Goal: Obtain resource: Download file/media

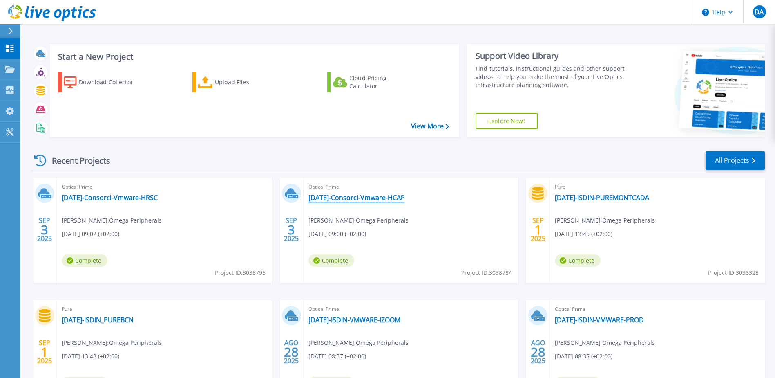
click at [370, 200] on link "[DATE]-Consorci-Vmware-HCAP" at bounding box center [357, 197] width 96 height 8
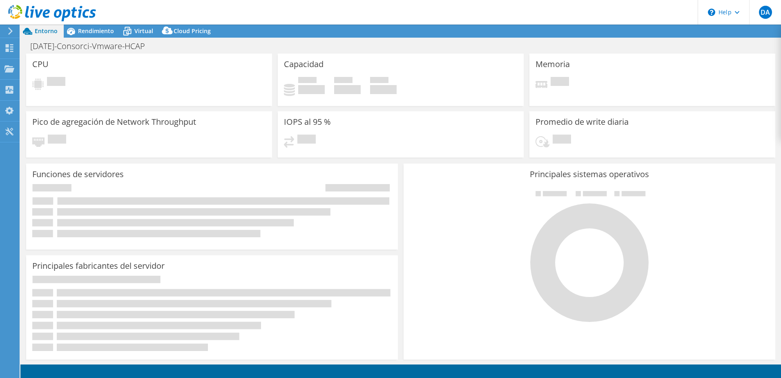
select select "USD"
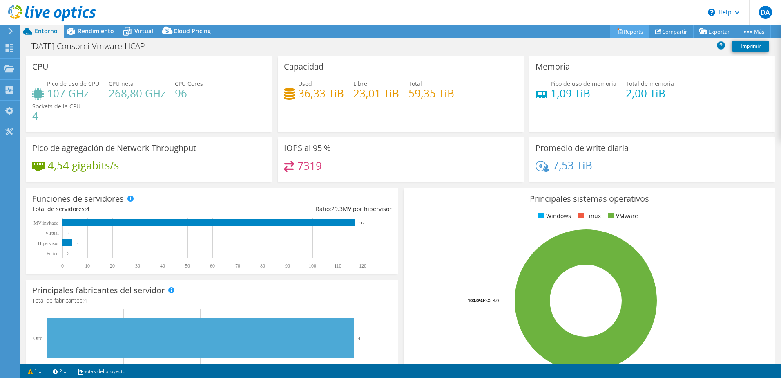
click at [630, 32] on link "Reports" at bounding box center [630, 31] width 39 height 13
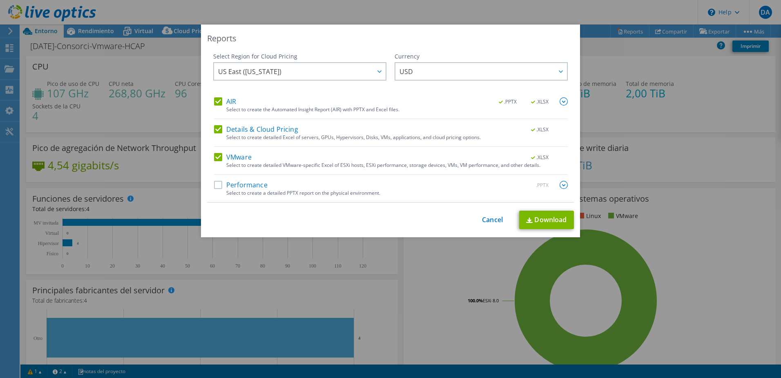
click at [256, 187] on label "Performance" at bounding box center [241, 185] width 54 height 8
click at [0, 0] on input "Performance" at bounding box center [0, 0] width 0 height 0
click at [381, 71] on div at bounding box center [379, 71] width 13 height 17
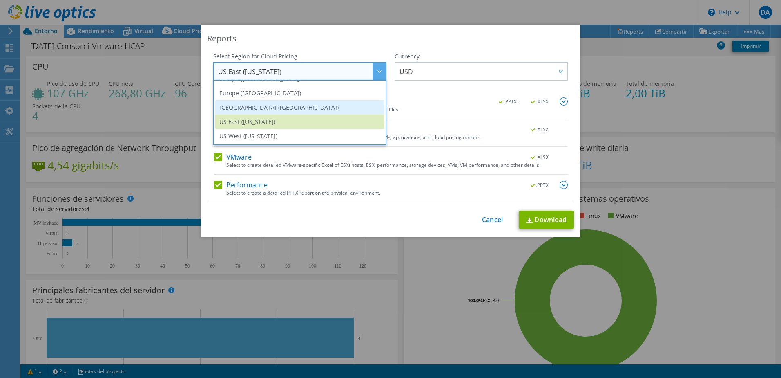
scroll to position [69, 0]
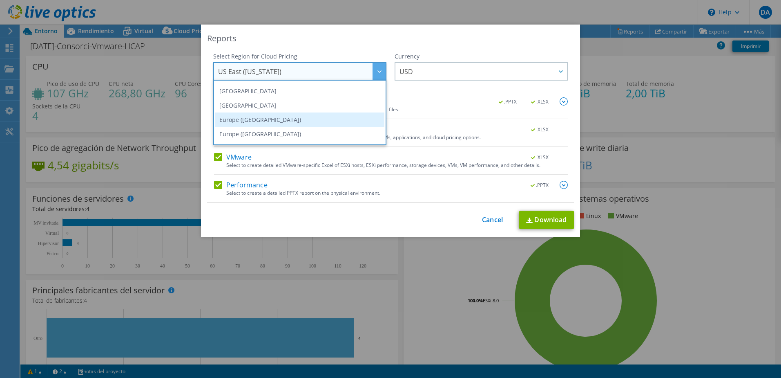
click at [271, 116] on li "Europe ([GEOGRAPHIC_DATA])" at bounding box center [299, 119] width 169 height 14
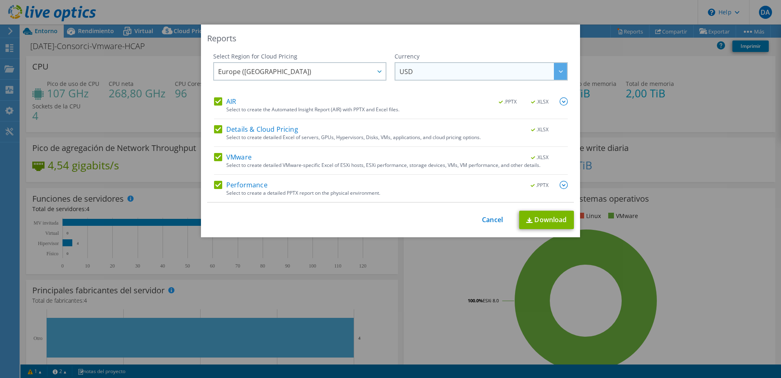
click at [426, 73] on span "USD" at bounding box center [484, 71] width 168 height 17
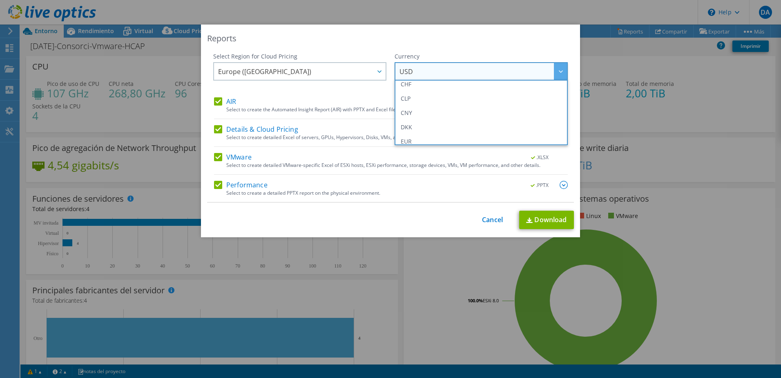
scroll to position [82, 0]
click at [424, 117] on li "EUR" at bounding box center [481, 121] width 169 height 14
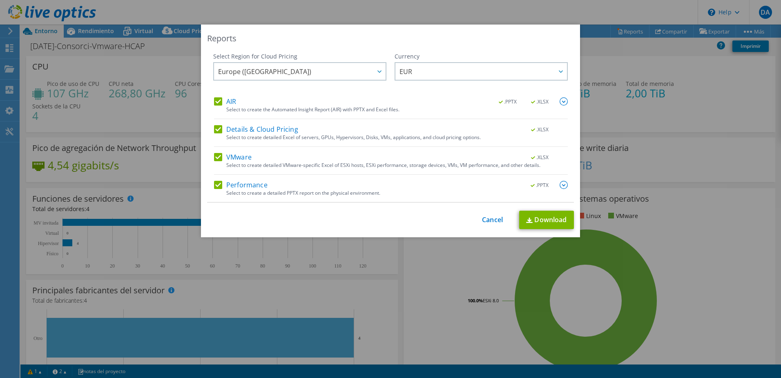
click at [562, 184] on img at bounding box center [564, 185] width 8 height 8
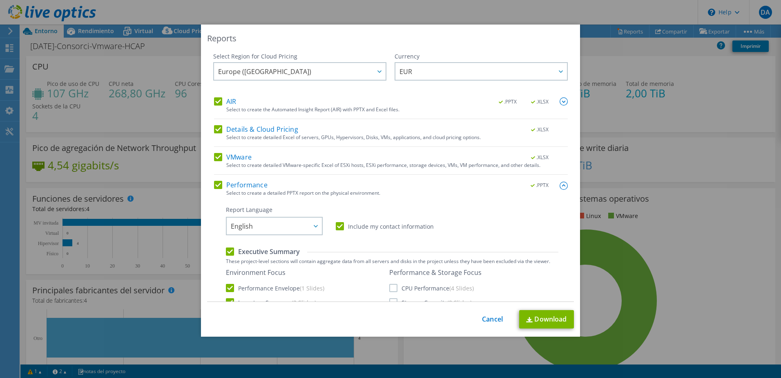
click at [390, 286] on label "CPU Performance (4 Slides)" at bounding box center [432, 288] width 85 height 8
click at [0, 0] on input "CPU Performance (4 Slides)" at bounding box center [0, 0] width 0 height 0
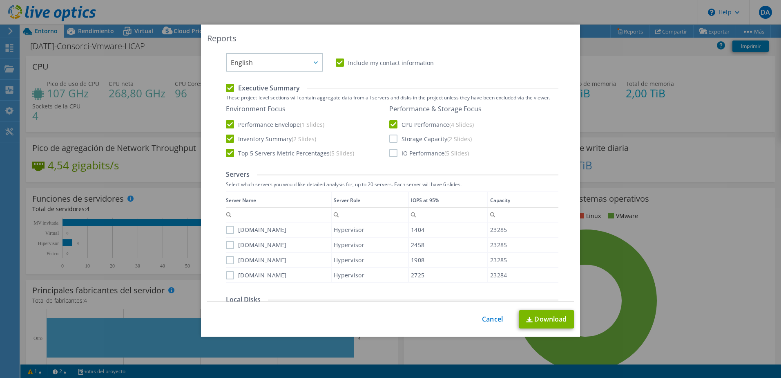
click at [392, 139] on label "Storage Capacity (2 Slides)" at bounding box center [431, 138] width 83 height 8
click at [0, 0] on input "Storage Capacity (2 Slides)" at bounding box center [0, 0] width 0 height 0
click at [390, 150] on label "IO Performance (5 Slides)" at bounding box center [430, 153] width 80 height 8
click at [0, 0] on input "IO Performance (5 Slides)" at bounding box center [0, 0] width 0 height 0
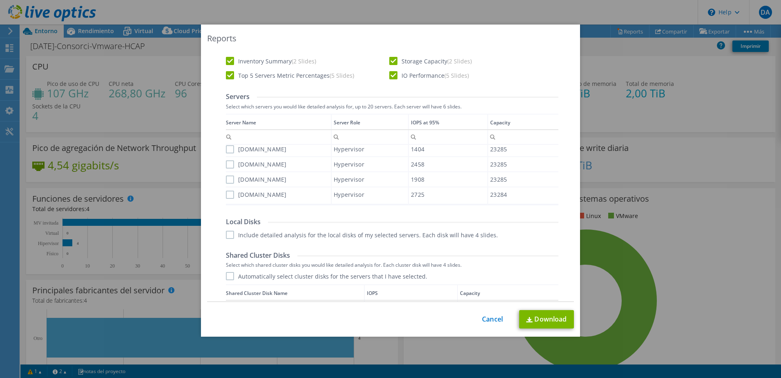
scroll to position [245, 0]
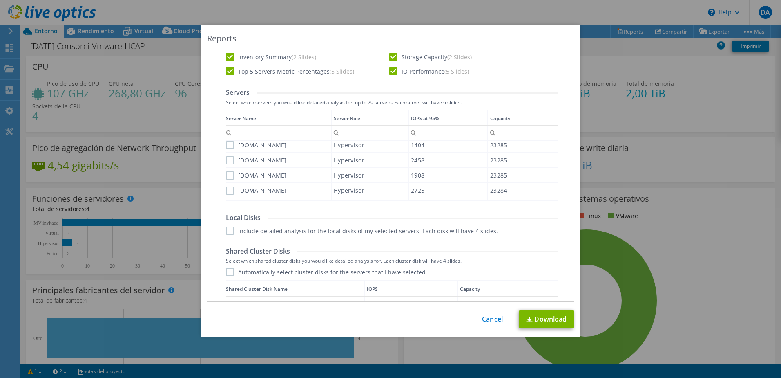
click at [226, 146] on label "[DOMAIN_NAME]" at bounding box center [256, 145] width 61 height 8
click at [0, 0] on input "[DOMAIN_NAME]" at bounding box center [0, 0] width 0 height 0
click at [226, 164] on div "[DOMAIN_NAME]" at bounding box center [278, 160] width 105 height 14
click at [227, 177] on label "[DOMAIN_NAME]" at bounding box center [256, 175] width 61 height 8
click at [0, 0] on input "[DOMAIN_NAME]" at bounding box center [0, 0] width 0 height 0
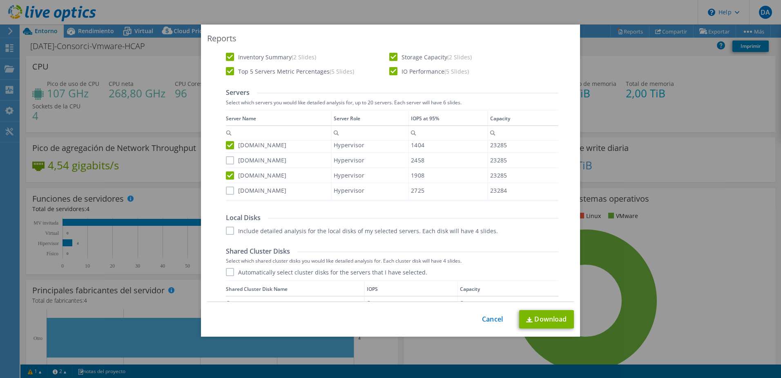
click at [227, 190] on label "[DOMAIN_NAME]" at bounding box center [256, 190] width 61 height 8
click at [0, 0] on input "[DOMAIN_NAME]" at bounding box center [0, 0] width 0 height 0
click at [230, 162] on label "[DOMAIN_NAME]" at bounding box center [256, 160] width 61 height 8
click at [0, 0] on input "[DOMAIN_NAME]" at bounding box center [0, 0] width 0 height 0
click at [226, 272] on label "Automatically select cluster disks for the servers that I have selected." at bounding box center [326, 272] width 201 height 8
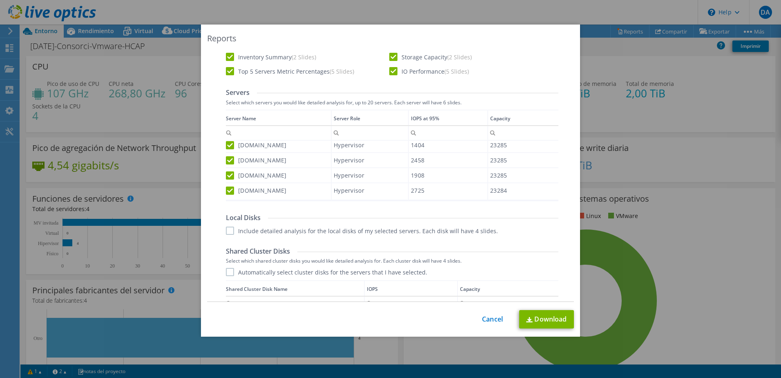
click at [0, 0] on input "Automatically select cluster disks for the servers that I have selected." at bounding box center [0, 0] width 0 height 0
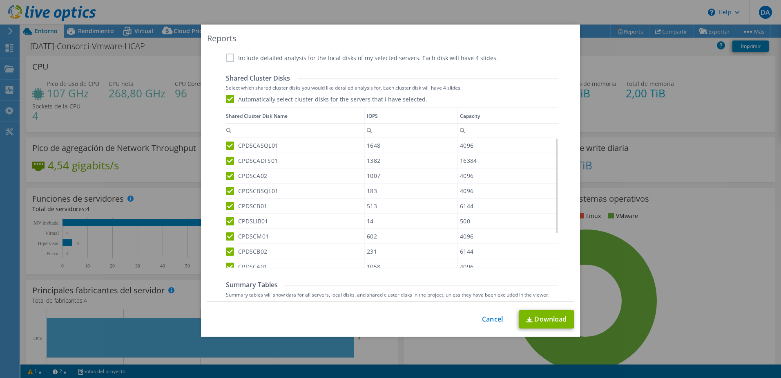
scroll to position [450, 0]
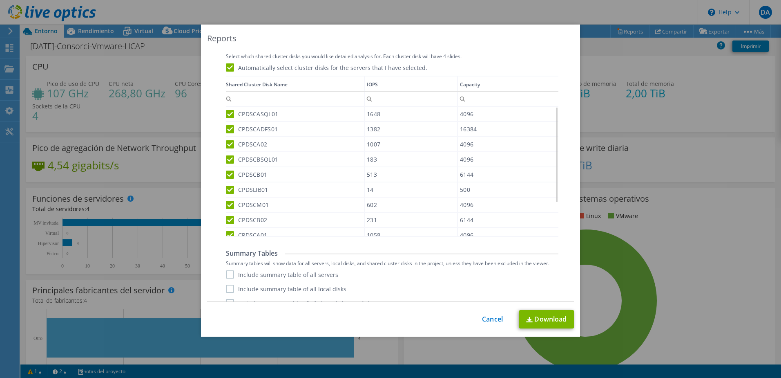
click at [228, 275] on label "Include summary table of all servers" at bounding box center [282, 274] width 112 height 8
click at [0, 0] on input "Include summary table of all servers" at bounding box center [0, 0] width 0 height 0
click at [226, 287] on label "Include summary table of all local disks" at bounding box center [286, 288] width 121 height 8
click at [0, 0] on input "Include summary table of all local disks" at bounding box center [0, 0] width 0 height 0
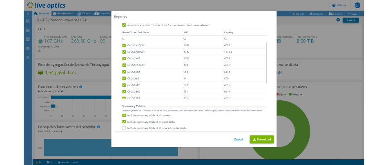
scroll to position [461, 0]
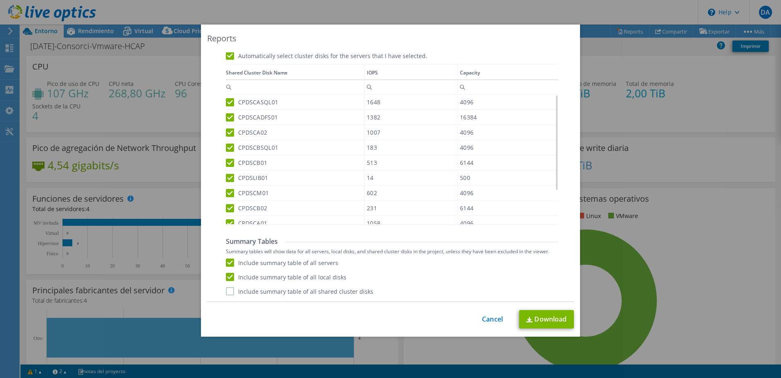
drag, startPoint x: 225, startPoint y: 290, endPoint x: 247, endPoint y: 292, distance: 21.8
click at [226, 290] on label "Include summary table of all shared cluster disks" at bounding box center [300, 291] width 148 height 8
click at [0, 0] on input "Include summary table of all shared cluster disks" at bounding box center [0, 0] width 0 height 0
click at [557, 326] on link "Download" at bounding box center [546, 319] width 55 height 18
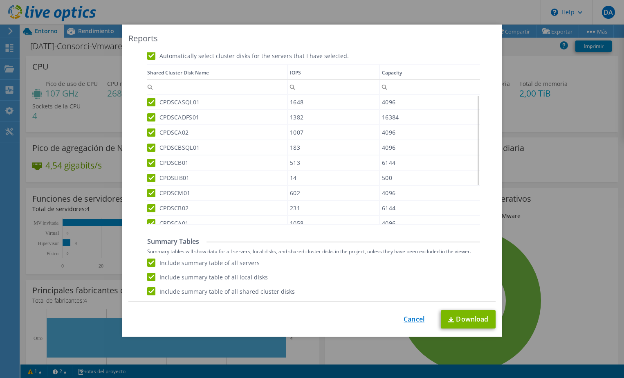
click at [411, 318] on link "Cancel" at bounding box center [413, 319] width 21 height 8
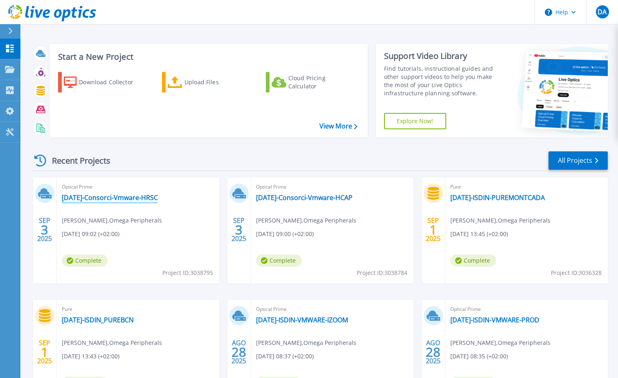
click at [157, 200] on link "2025-09-25-Consorci-Vmware-HRSC" at bounding box center [110, 197] width 96 height 8
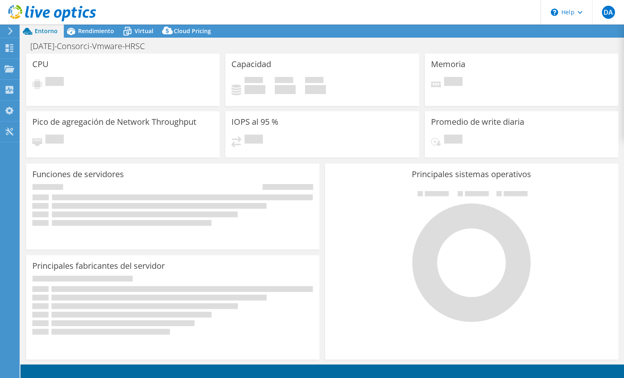
select select "EUFrankfurt"
select select "EUR"
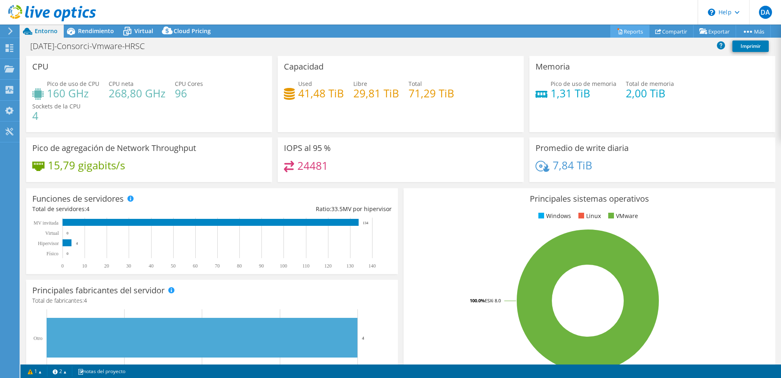
click at [623, 31] on link "Reports" at bounding box center [630, 31] width 39 height 13
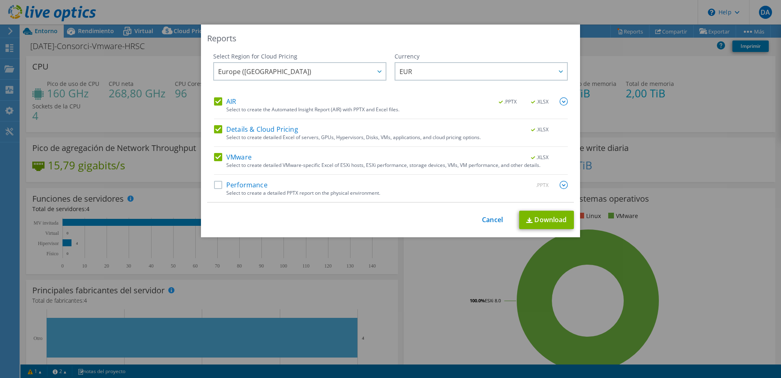
click at [217, 182] on label "Performance" at bounding box center [241, 185] width 54 height 8
click at [0, 0] on input "Performance" at bounding box center [0, 0] width 0 height 0
click at [560, 184] on img at bounding box center [564, 185] width 8 height 8
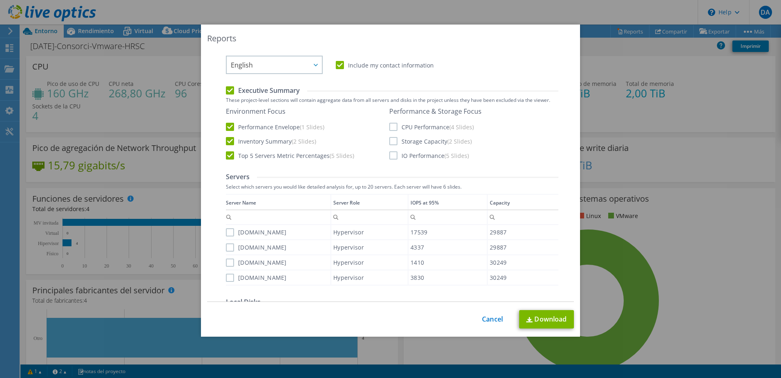
scroll to position [163, 0]
click at [391, 126] on label "CPU Performance (4 Slides)" at bounding box center [432, 124] width 85 height 8
click at [0, 0] on input "CPU Performance (4 Slides)" at bounding box center [0, 0] width 0 height 0
click at [391, 140] on label "Storage Capacity (2 Slides)" at bounding box center [431, 138] width 83 height 8
click at [0, 0] on input "Storage Capacity (2 Slides)" at bounding box center [0, 0] width 0 height 0
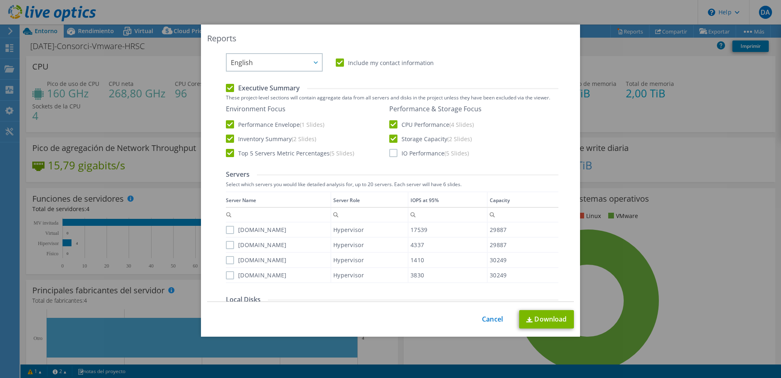
click at [391, 153] on label "IO Performance (5 Slides)" at bounding box center [430, 153] width 80 height 8
click at [0, 0] on input "IO Performance (5 Slides)" at bounding box center [0, 0] width 0 height 0
click at [230, 229] on label "scsesx04.csapg.cat" at bounding box center [256, 230] width 61 height 8
click at [0, 0] on input "scsesx04.csapg.cat" at bounding box center [0, 0] width 0 height 0
drag, startPoint x: 226, startPoint y: 245, endPoint x: 226, endPoint y: 255, distance: 10.2
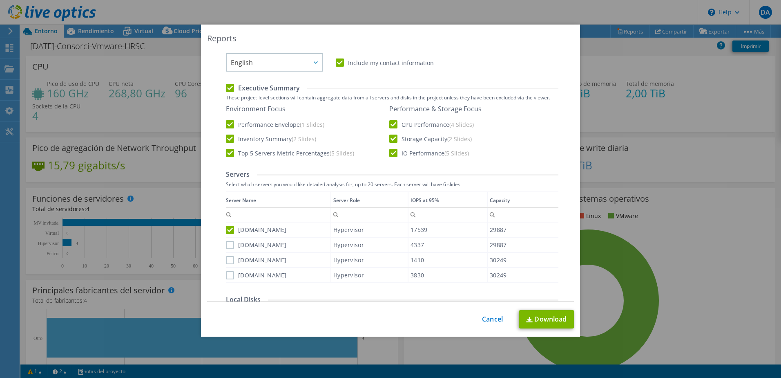
click at [226, 248] on label "scsesx03.csapg.cat" at bounding box center [256, 245] width 61 height 8
click at [0, 0] on input "scsesx03.csapg.cat" at bounding box center [0, 0] width 0 height 0
click at [226, 259] on label "scsesx01.csapg.cat" at bounding box center [256, 260] width 61 height 8
click at [0, 0] on input "scsesx01.csapg.cat" at bounding box center [0, 0] width 0 height 0
click at [226, 272] on label "scsesx02.csapg.cat" at bounding box center [256, 275] width 61 height 8
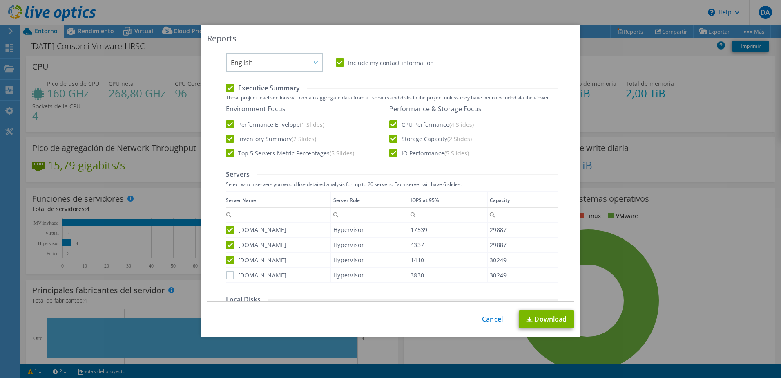
click at [0, 0] on input "scsesx02.csapg.cat" at bounding box center [0, 0] width 0 height 0
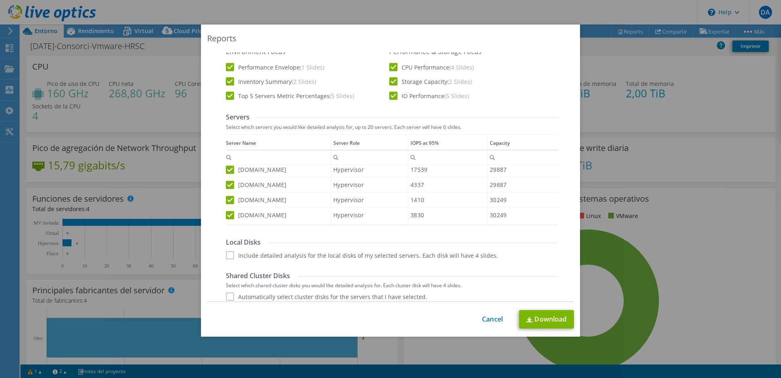
scroll to position [327, 0]
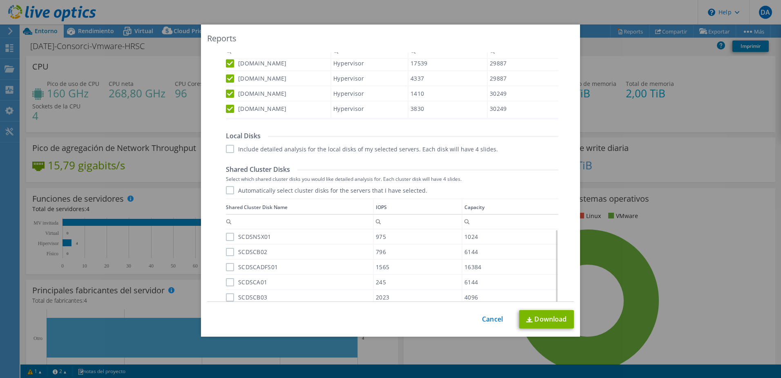
click at [226, 192] on label "Automatically select cluster disks for the servers that I have selected." at bounding box center [326, 190] width 201 height 8
click at [0, 0] on input "Automatically select cluster disks for the servers that I have selected." at bounding box center [0, 0] width 0 height 0
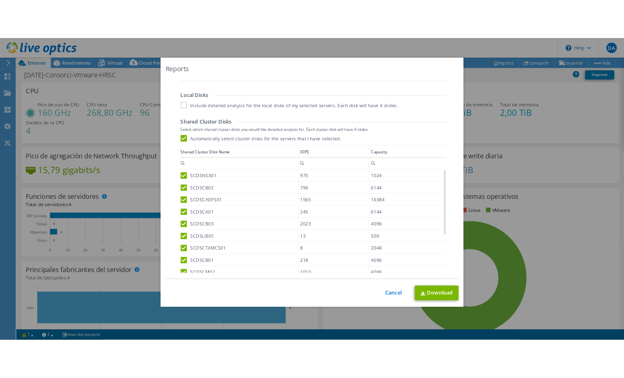
scroll to position [461, 0]
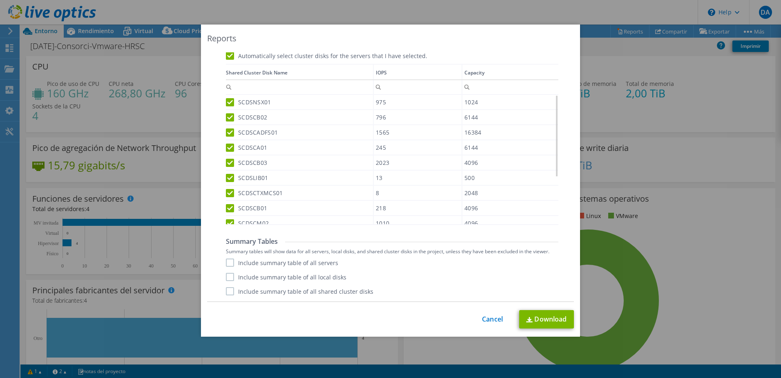
click at [228, 264] on label "Include summary table of all servers" at bounding box center [282, 262] width 112 height 8
click at [0, 0] on input "Include summary table of all servers" at bounding box center [0, 0] width 0 height 0
click at [228, 280] on label "Include summary table of all local disks" at bounding box center [286, 277] width 121 height 8
click at [0, 0] on input "Include summary table of all local disks" at bounding box center [0, 0] width 0 height 0
click at [227, 294] on label "Include summary table of all shared cluster disks" at bounding box center [300, 291] width 148 height 8
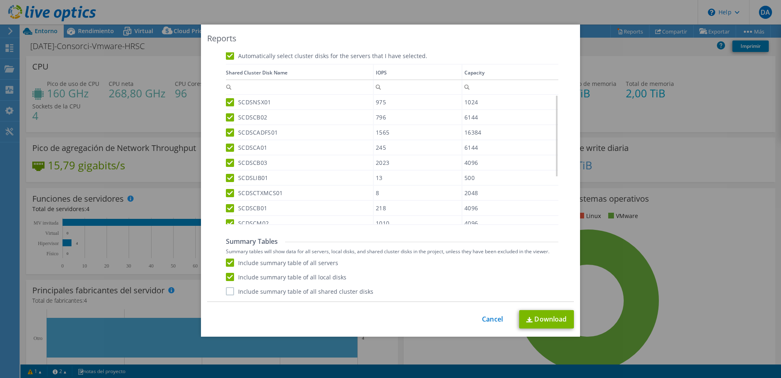
click at [0, 0] on input "Include summary table of all shared cluster disks" at bounding box center [0, 0] width 0 height 0
click at [553, 325] on link "Download" at bounding box center [546, 319] width 55 height 18
click at [486, 315] on link "Cancel" at bounding box center [492, 319] width 21 height 8
